Goal: Task Accomplishment & Management: Complete application form

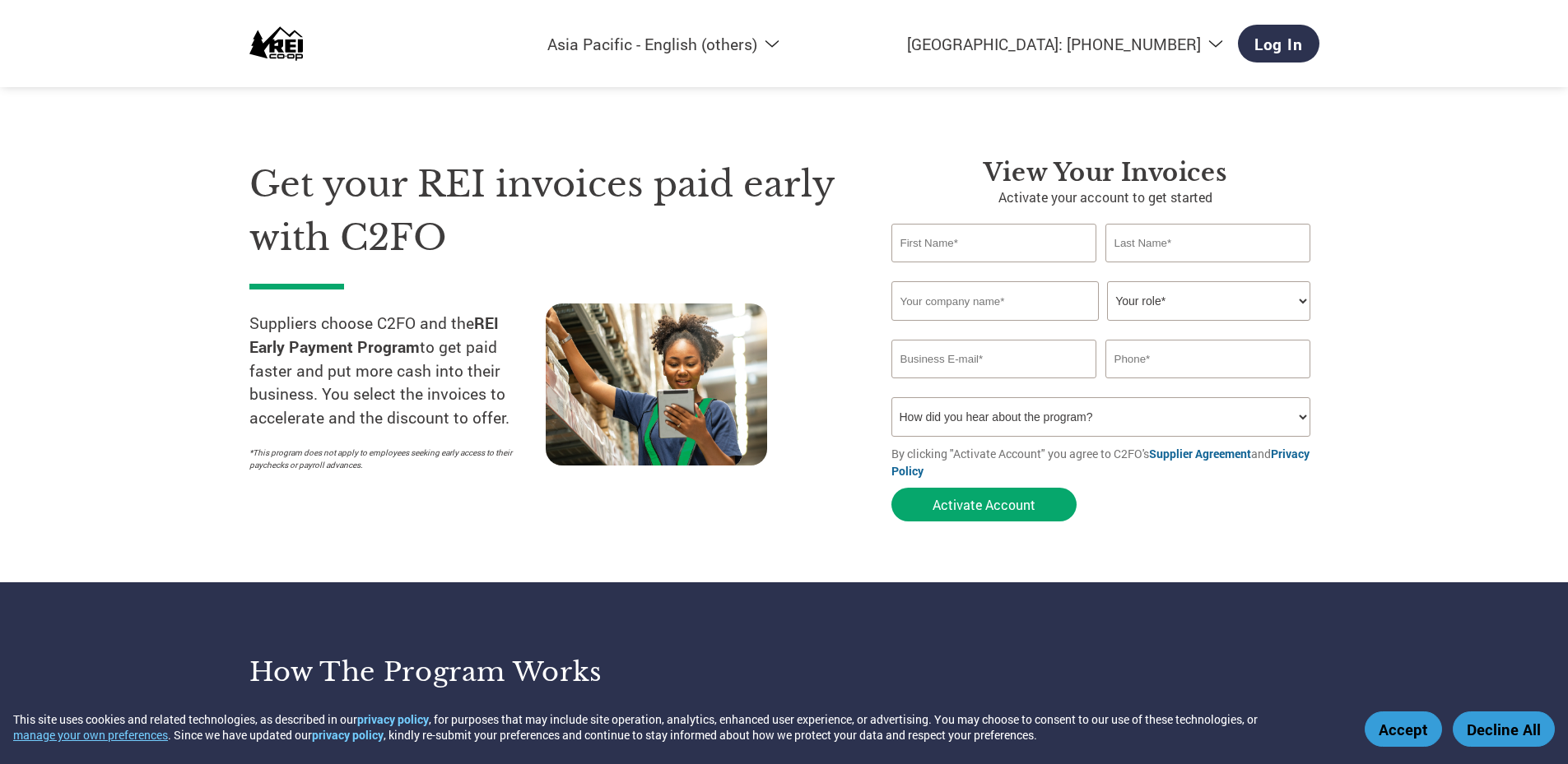
select select "en-AP"
click at [1000, 244] on input "text" at bounding box center [994, 242] width 205 height 39
type input "Stefanie"
click at [1132, 254] on input "text" at bounding box center [1208, 242] width 205 height 39
type input "Lau"
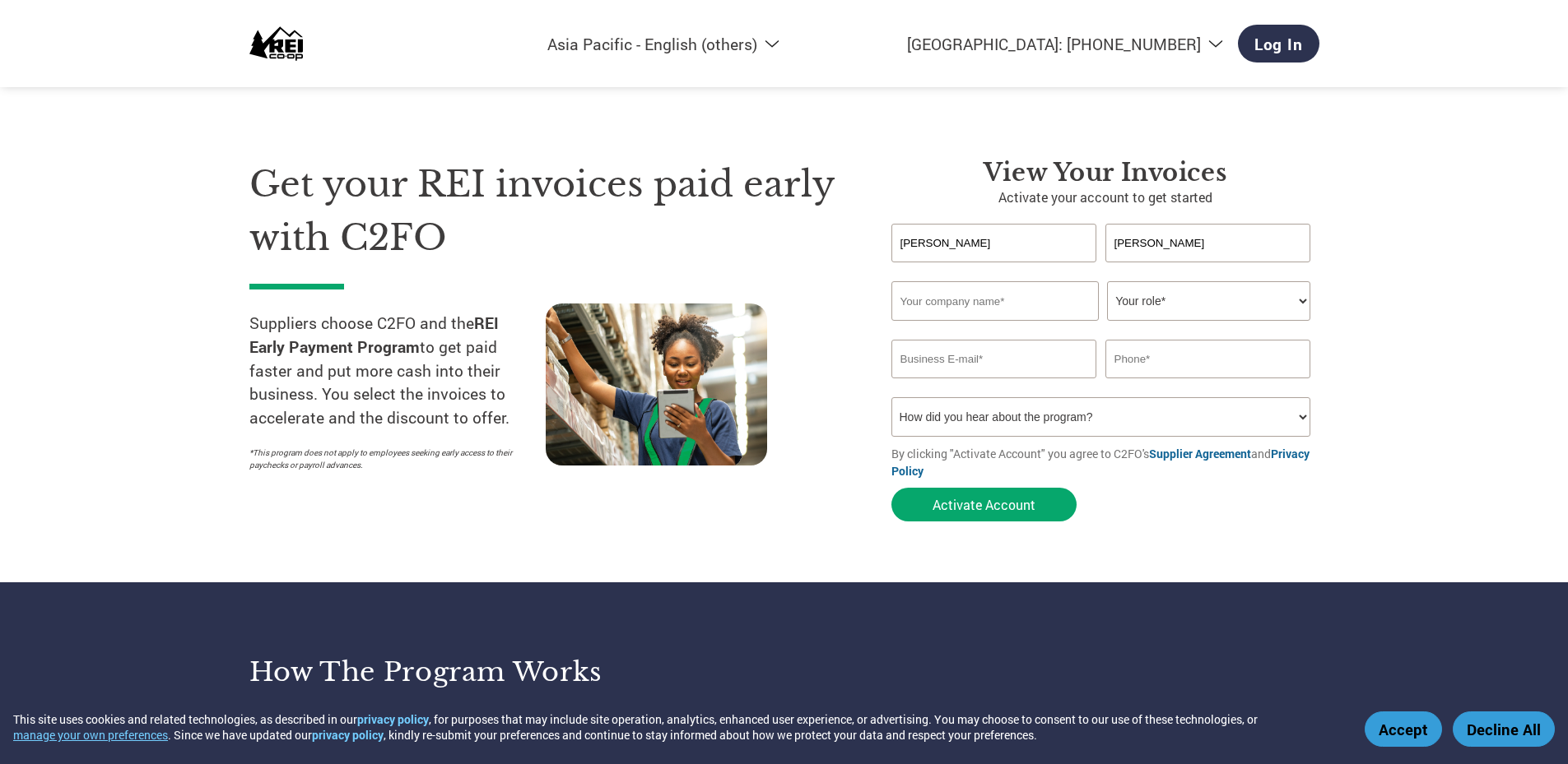
click at [1020, 297] on input "text" at bounding box center [995, 301] width 207 height 40
type input "Ju Young Company"
click at [1300, 303] on select "Your role* CFO Controller Credit Manager Finance Director Treasurer CEO Preside…" at bounding box center [1209, 301] width 203 height 40
select select "OFFICE_MANAGER"
click at [1107, 281] on select "Your role* CFO Controller Credit Manager Finance Director Treasurer CEO Preside…" at bounding box center [1209, 301] width 203 height 40
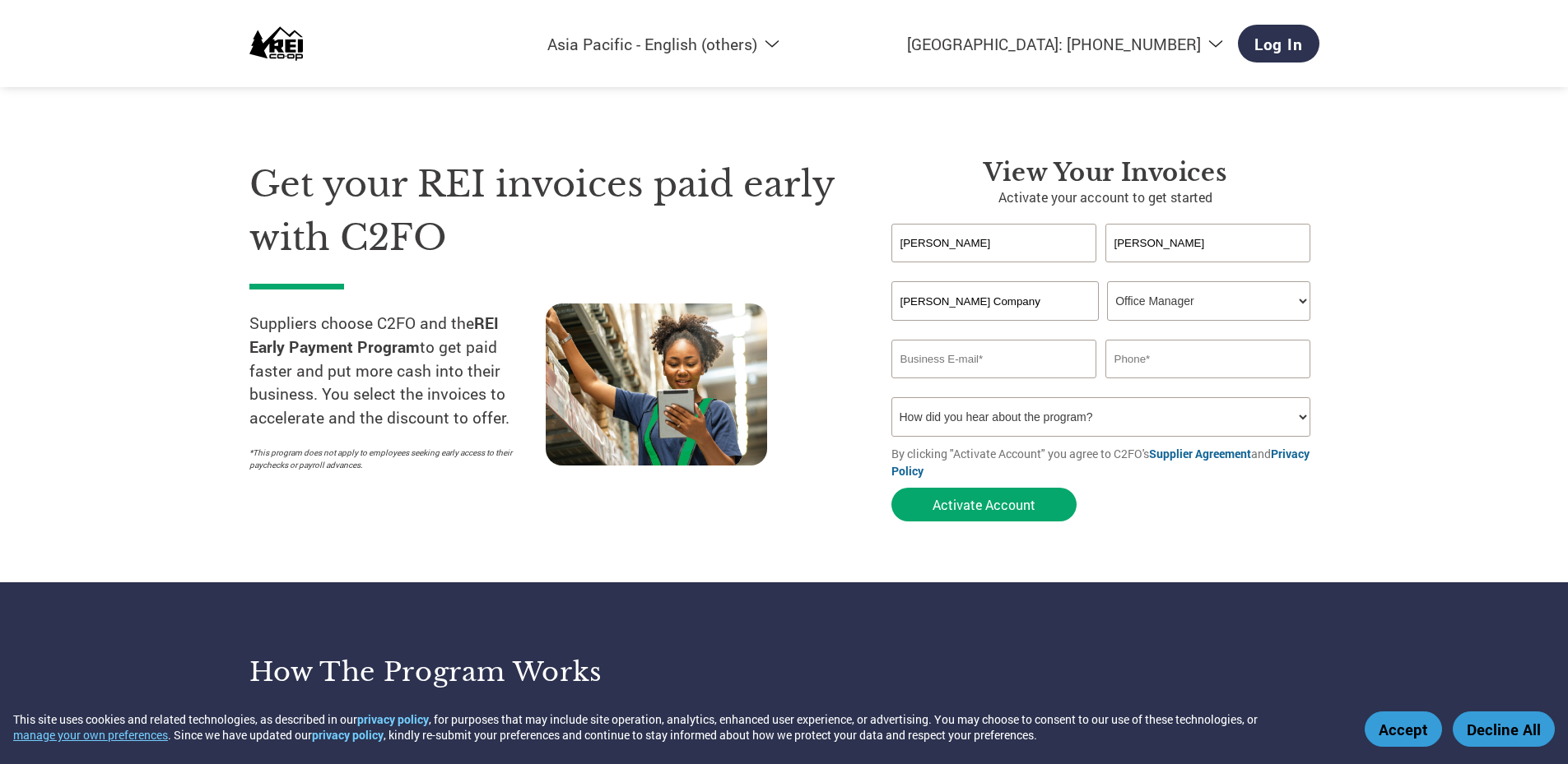
click at [953, 348] on input "email" at bounding box center [994, 358] width 205 height 39
paste input "stefanie.lau@allofmat.co.kr>"
type input "[PERSON_NAME][EMAIL_ADDRESS][PERSON_NAME][DOMAIN_NAME]"
click at [1130, 362] on input "text" at bounding box center [1208, 358] width 205 height 39
type input "820317918371"
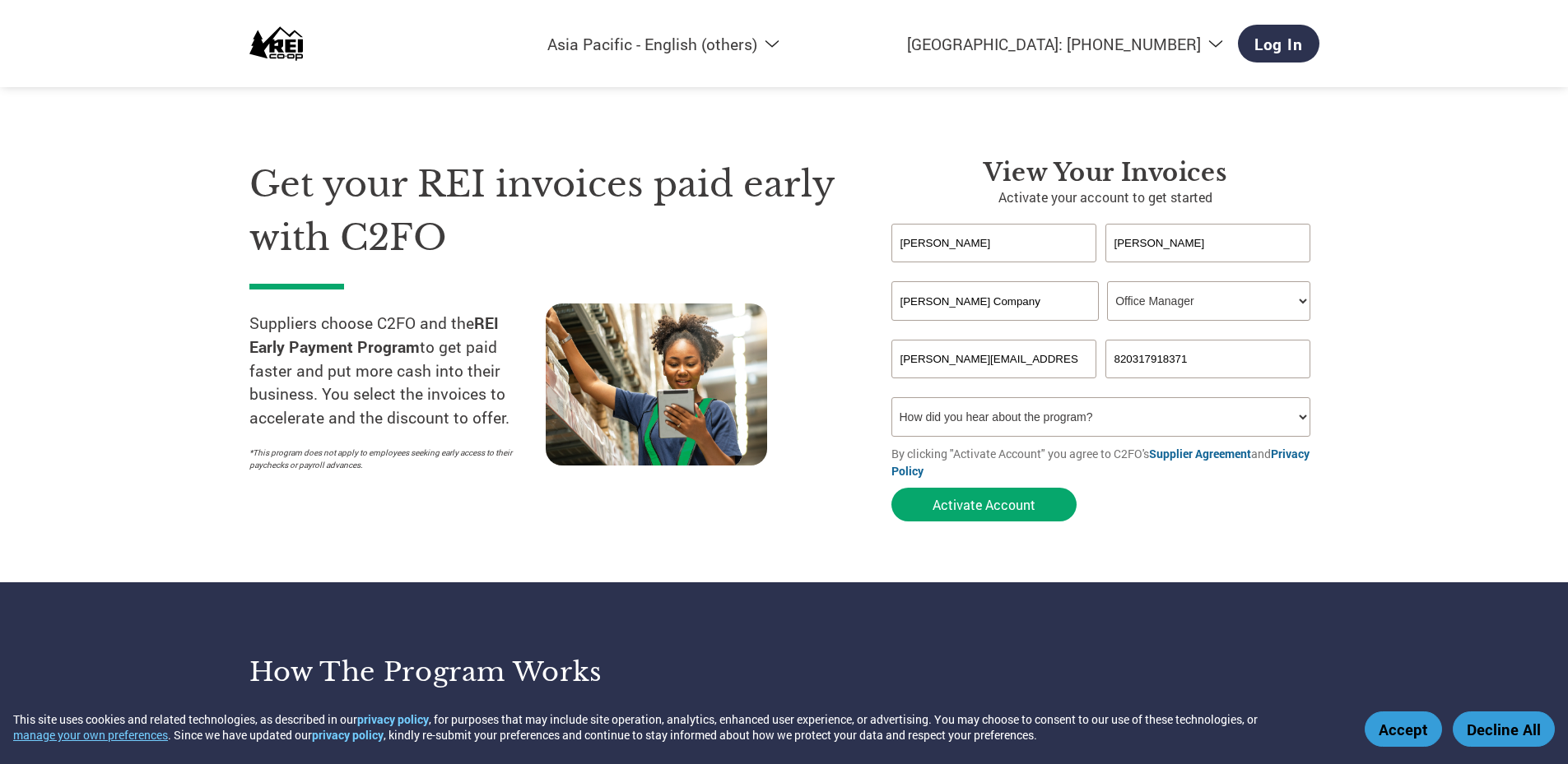
click at [1449, 397] on section "Get your REI invoices paid early with C2FO Suppliers choose C2FO and the REI Ea…" at bounding box center [784, 324] width 1568 height 516
click at [976, 510] on button "Activate Account" at bounding box center [983, 504] width 185 height 34
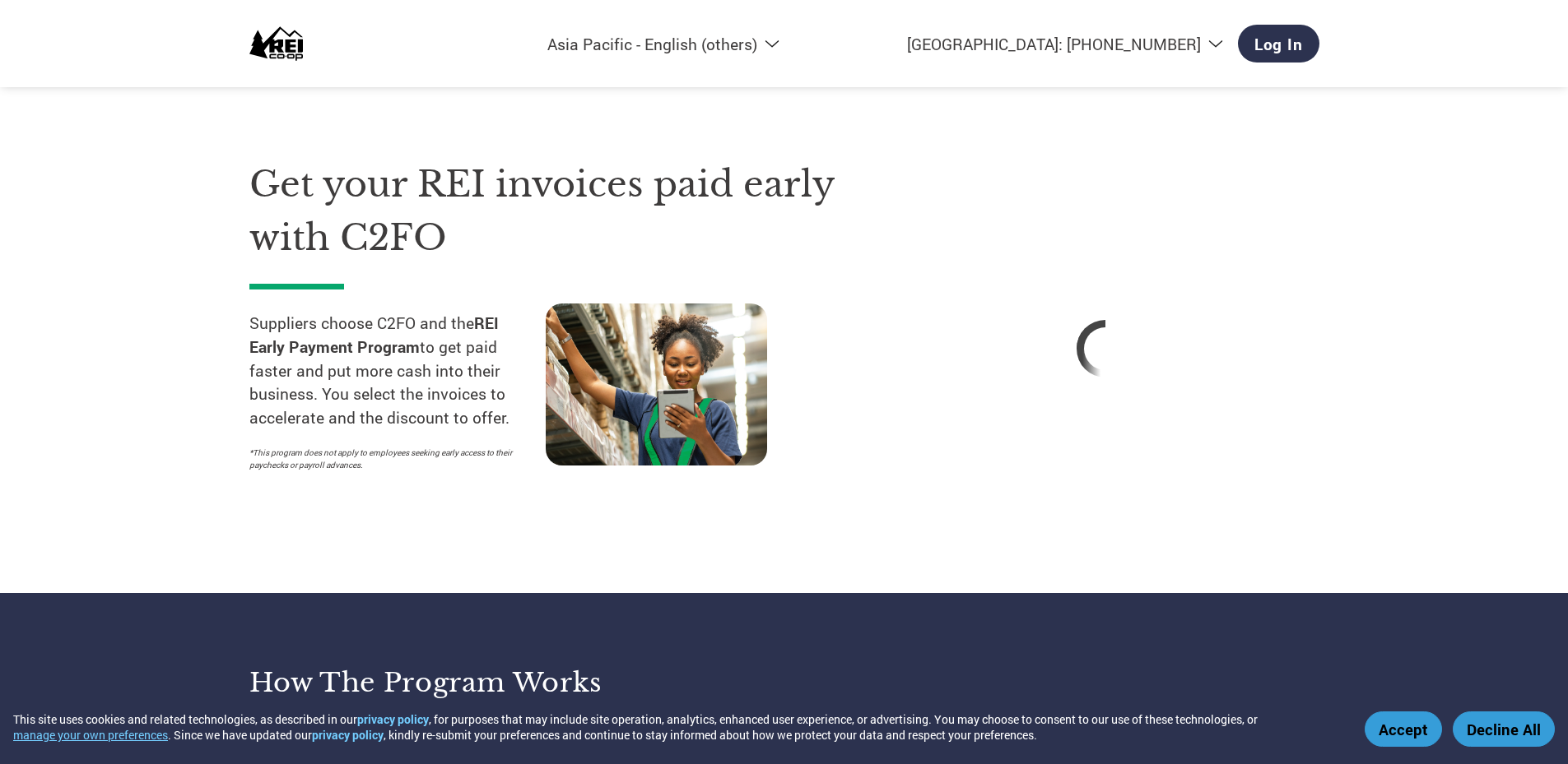
select select "en-AP"
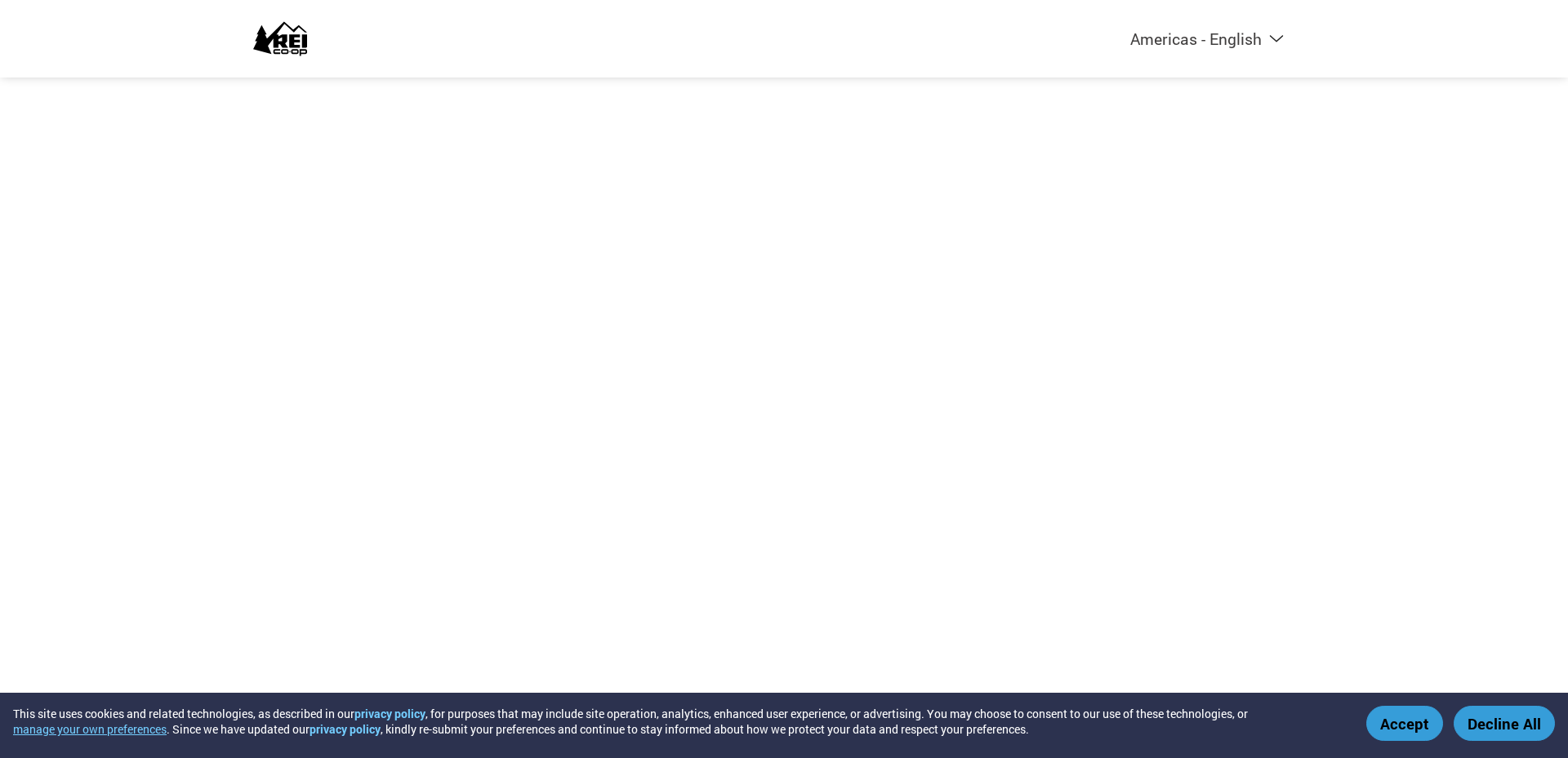
select select "en-AP"
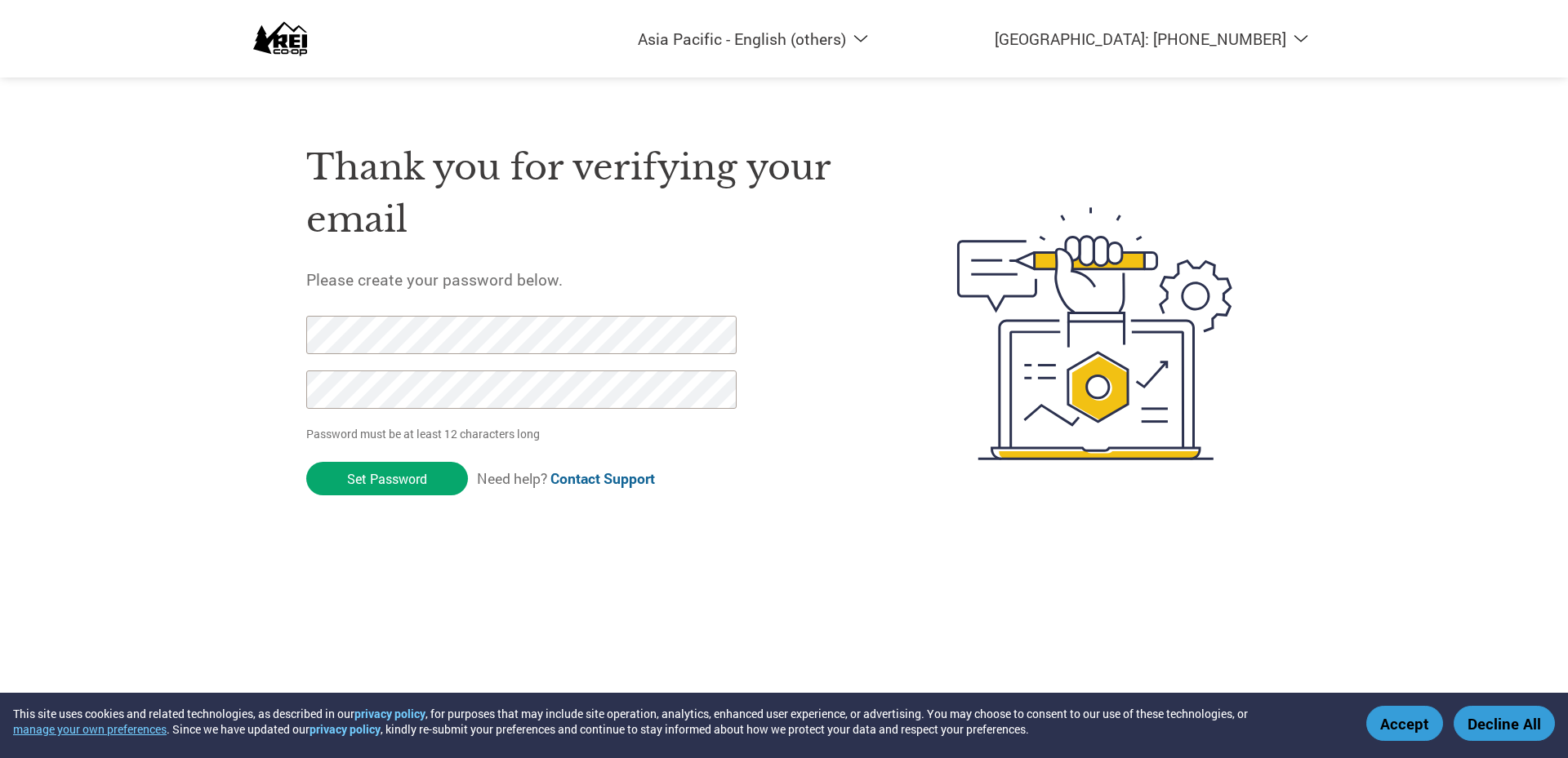
click at [1358, 381] on div "Americas - English Américas - Español Américas - Português Amériques - Français…" at bounding box center [784, 268] width 1568 height 536
click at [883, 488] on div at bounding box center [1071, 333] width 382 height 432
click at [932, 544] on img at bounding box center [1095, 333] width 334 height 432
click at [865, 453] on div "Thank you for verifying your email Please create your password below. Password …" at bounding box center [593, 333] width 573 height 432
click at [408, 485] on input "Set Password" at bounding box center [387, 478] width 162 height 33
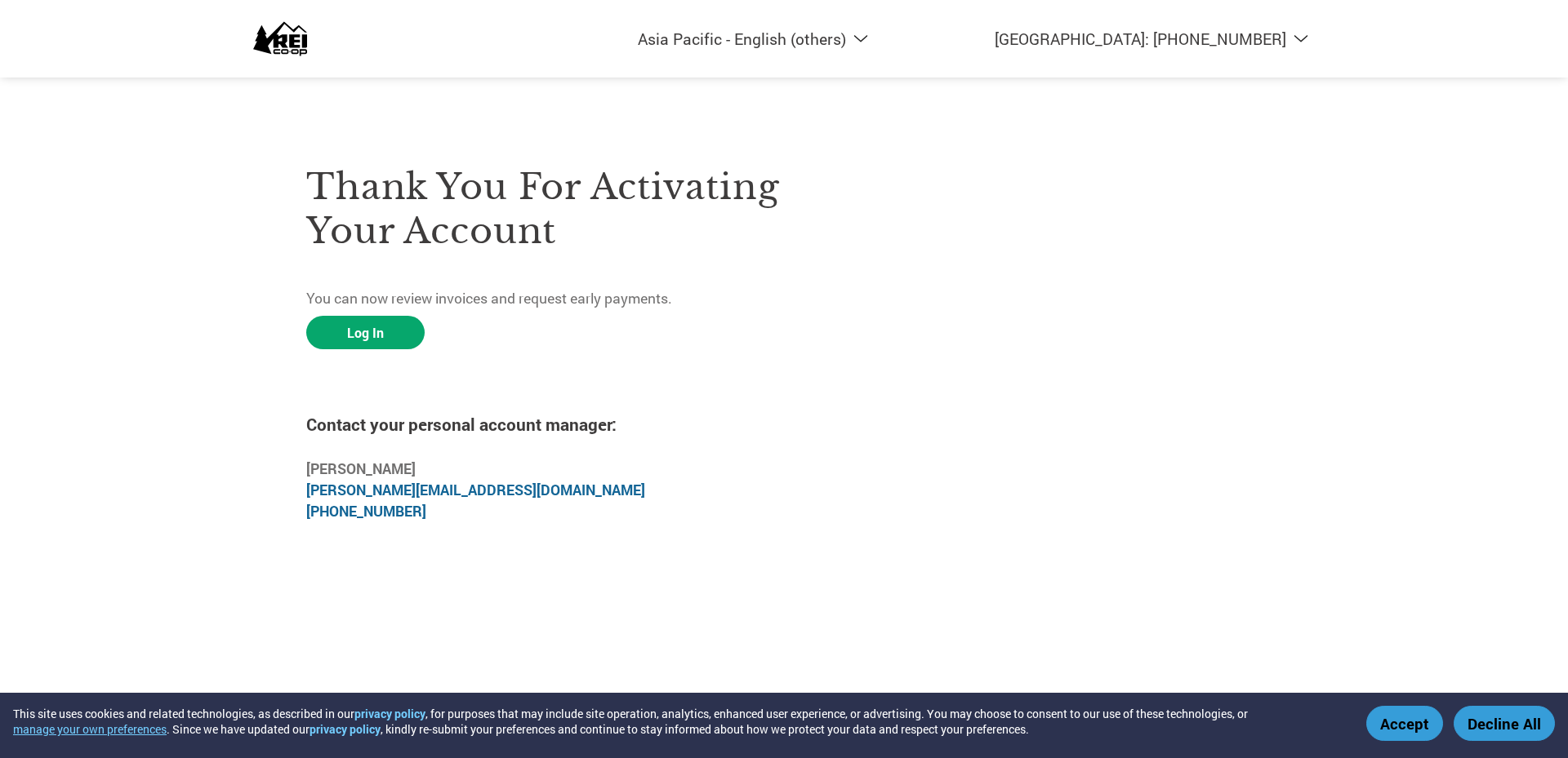
click at [1135, 376] on div "Thank you for activating your account You can now review invoices and request e…" at bounding box center [784, 333] width 955 height 408
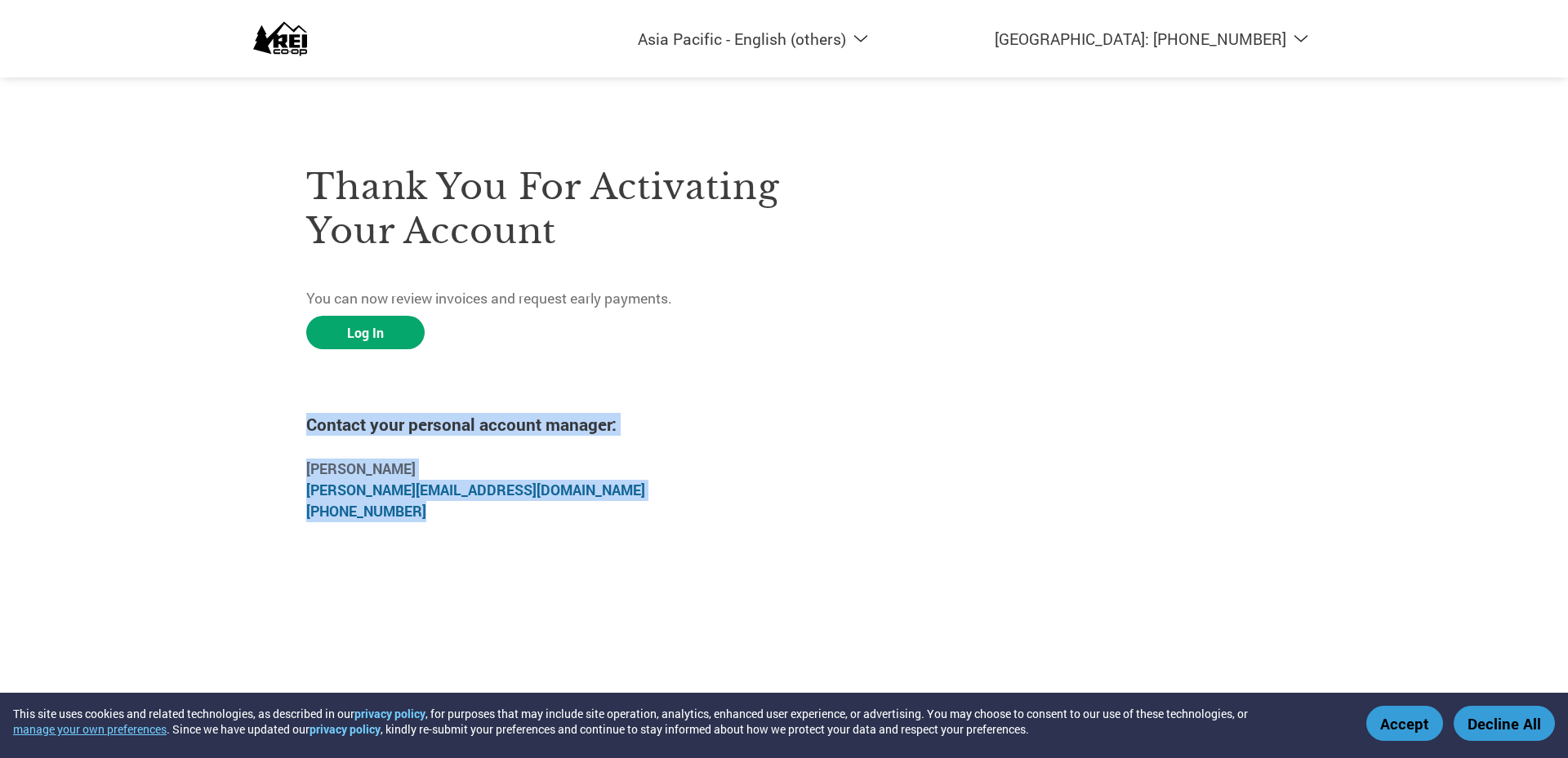
drag, startPoint x: 430, startPoint y: 523, endPoint x: 299, endPoint y: 405, distance: 176.3
click at [299, 405] on div "Thank you for activating your account You can now review invoices and request e…" at bounding box center [784, 333] width 1061 height 408
copy div "Contact your personal account manager: Rick Yao rick.yao@c2fo.com (400) 630-8341"
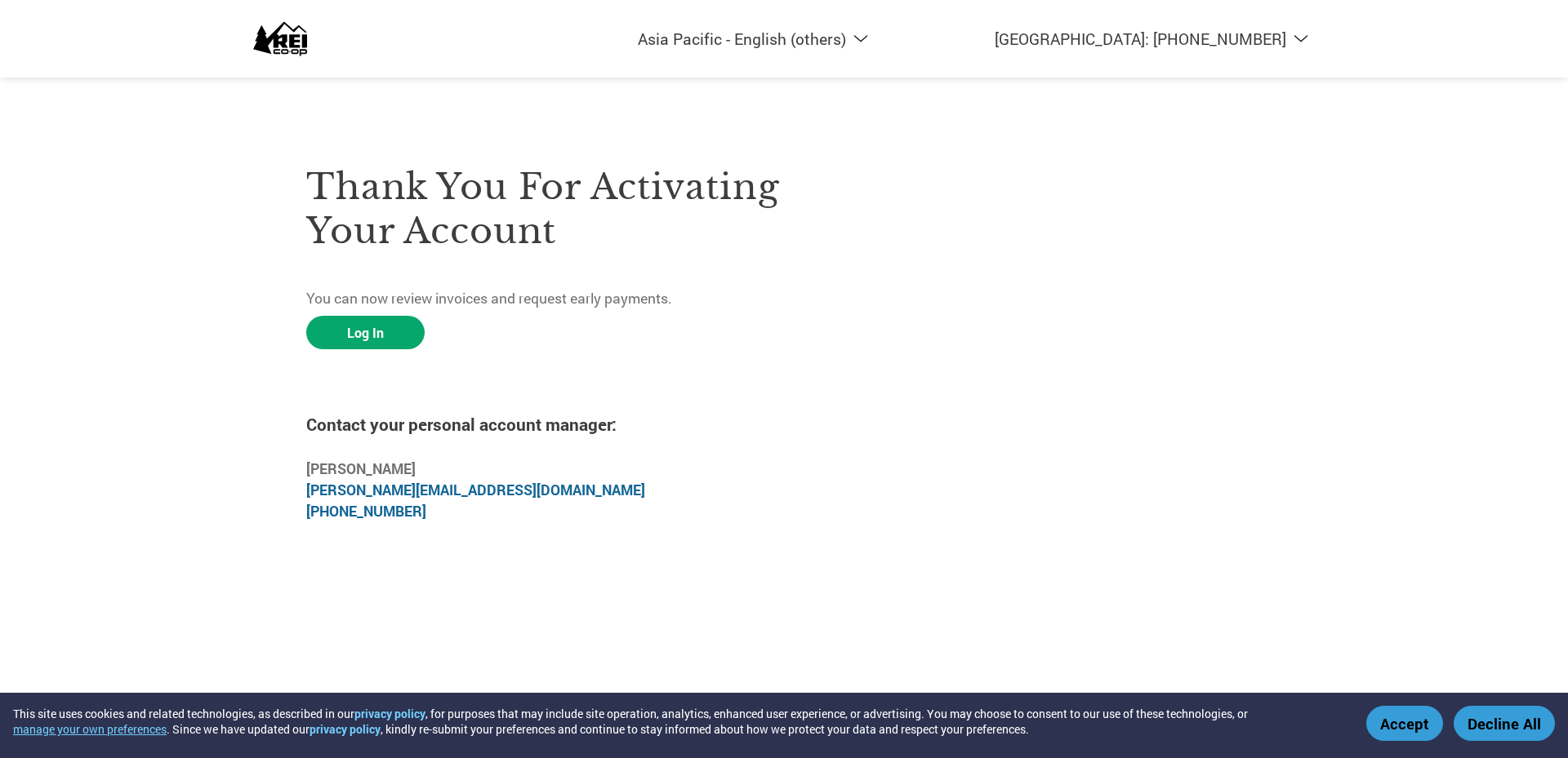
click at [491, 332] on div "Thank you for activating your account You can now review invoices and request e…" at bounding box center [545, 333] width 478 height 408
click at [356, 333] on link "Log In" at bounding box center [365, 332] width 119 height 33
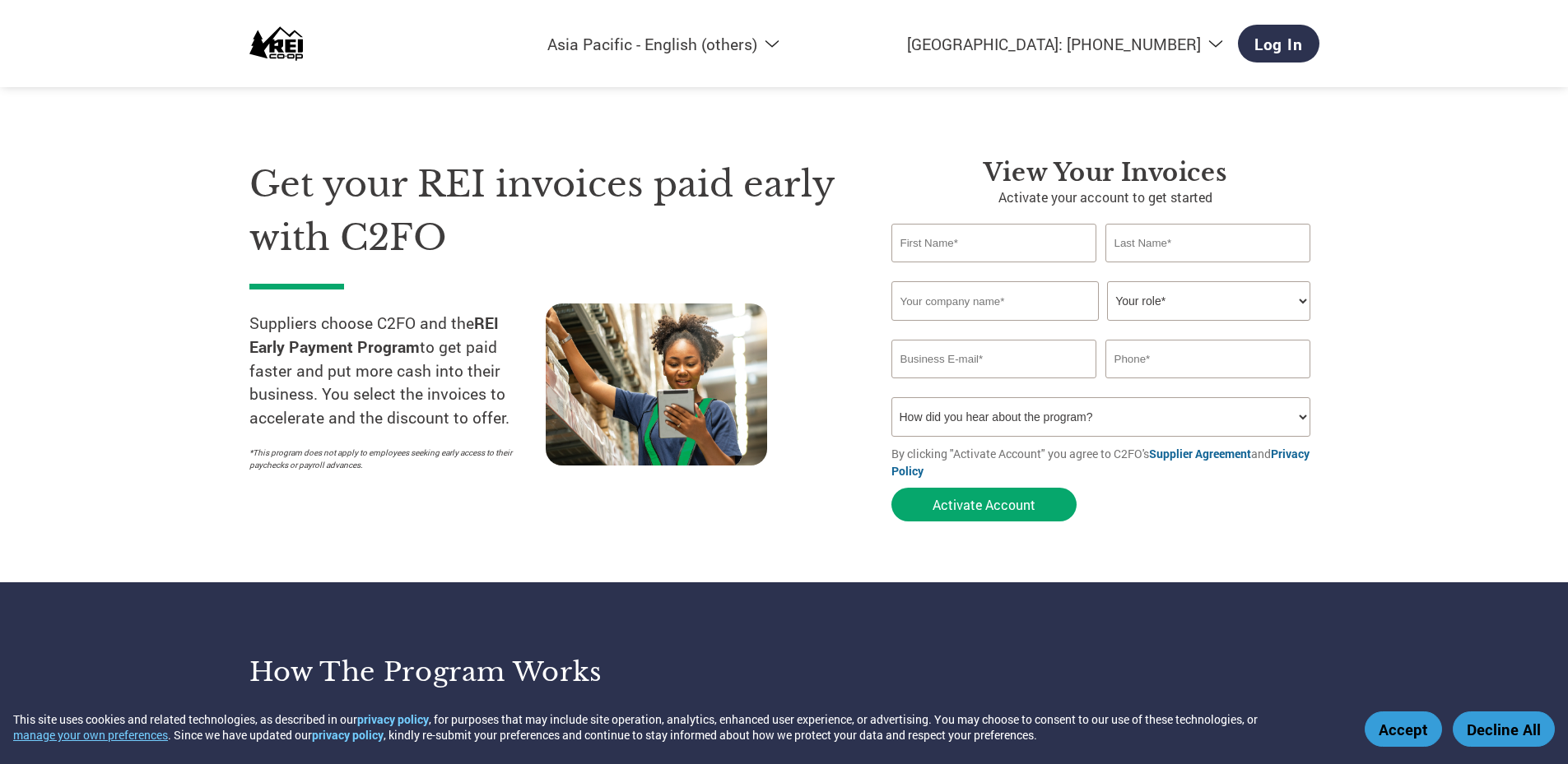
select select "en-AP"
type input "[PERSON_NAME][EMAIL_ADDRESS][PERSON_NAME][DOMAIN_NAME]"
type input "820317918371"
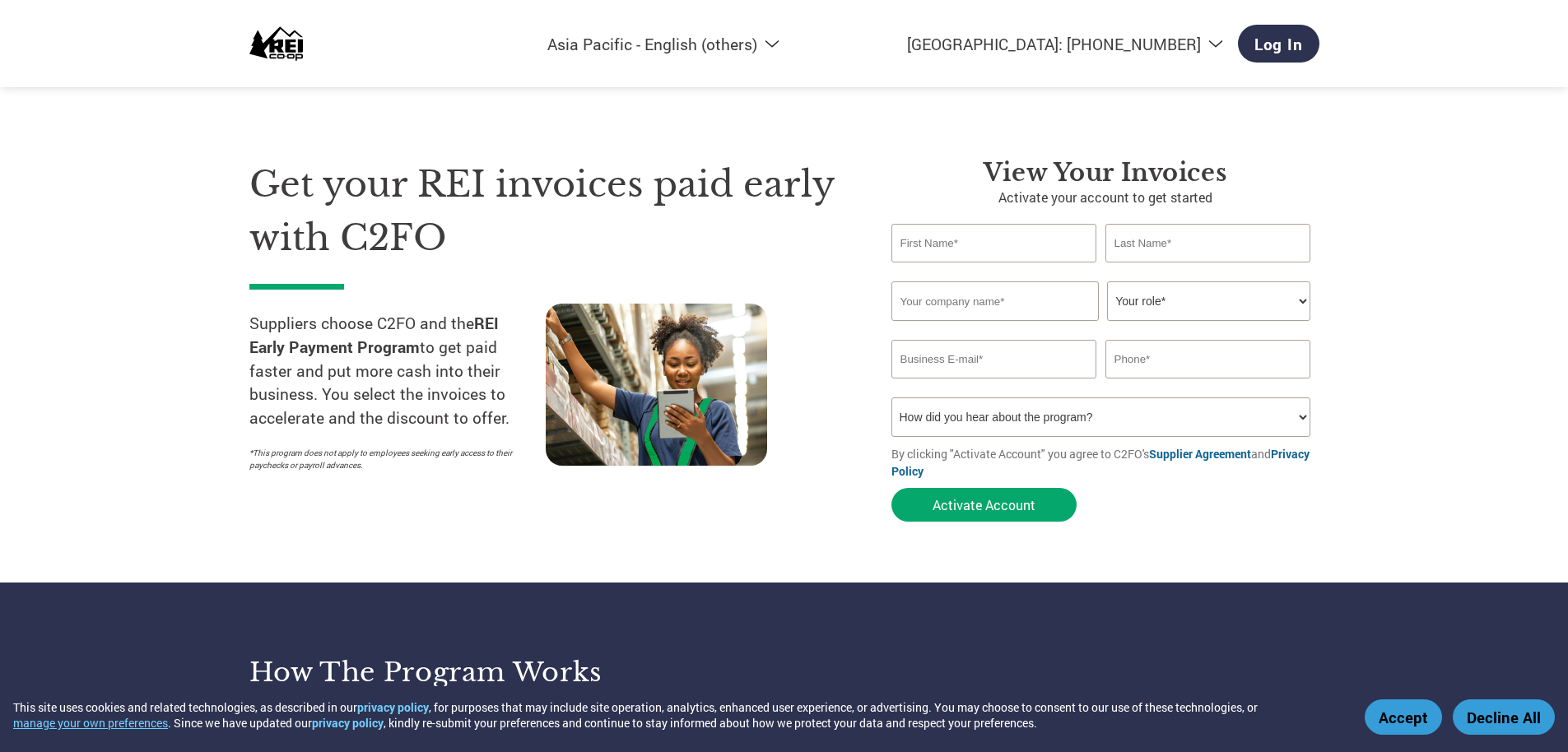
select select "en-AP"
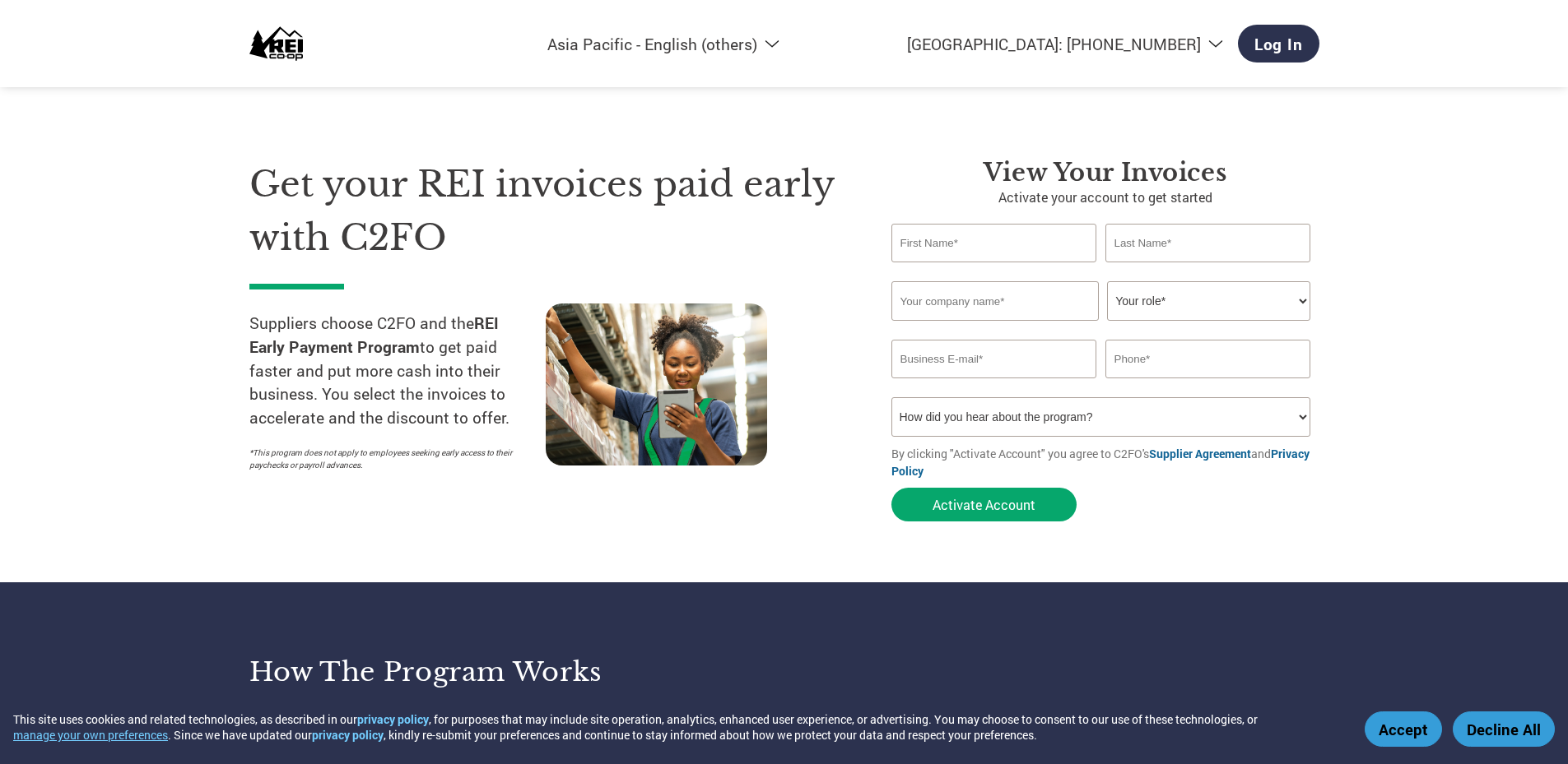
type input "stefanie.lau@allofmat.co.kr"
type input "820317918371"
select select "en-AP"
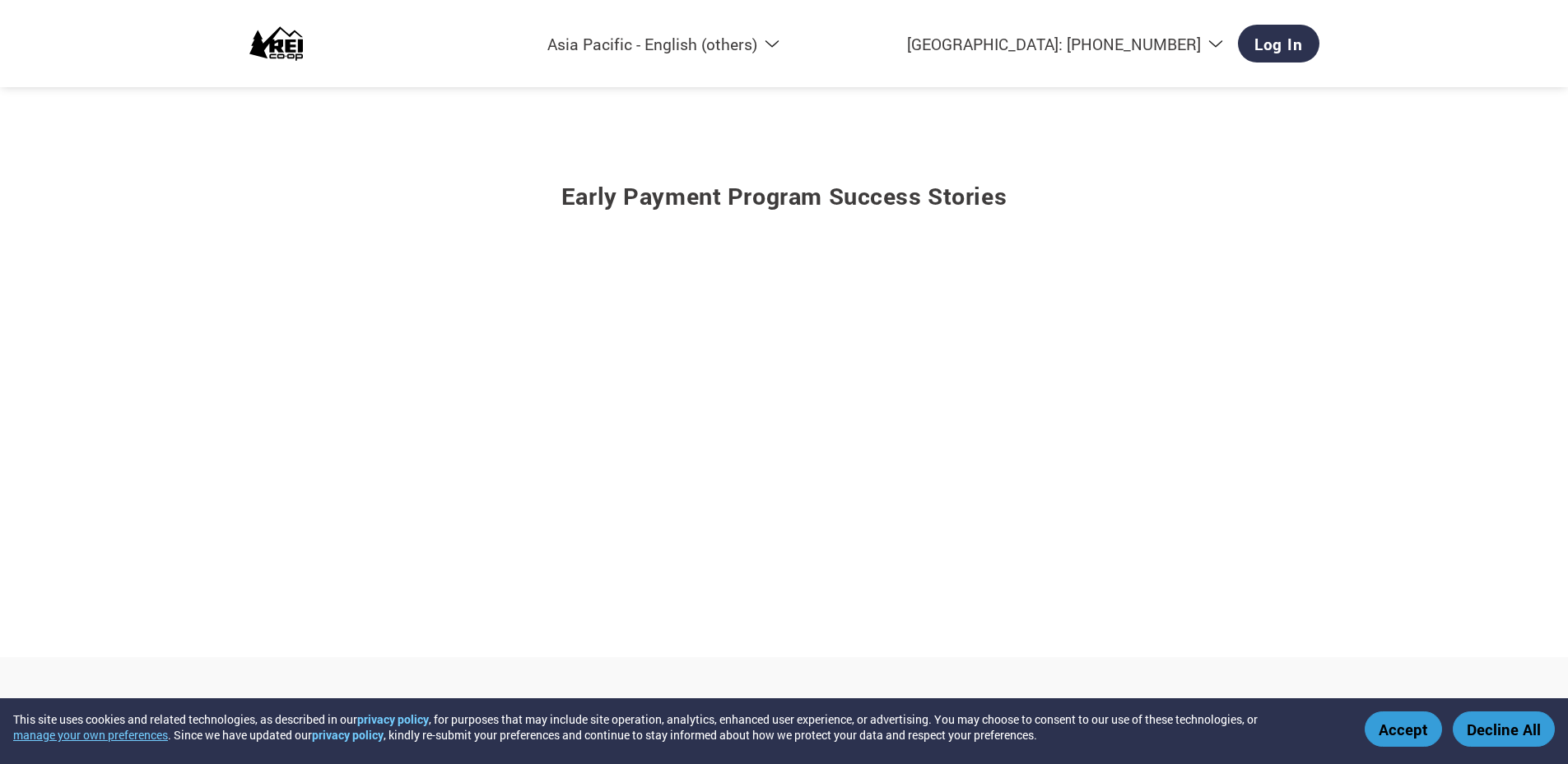
type input "[PERSON_NAME][EMAIL_ADDRESS][PERSON_NAME][DOMAIN_NAME]"
type input "820317918371"
